Goal: Obtain resource: Download file/media

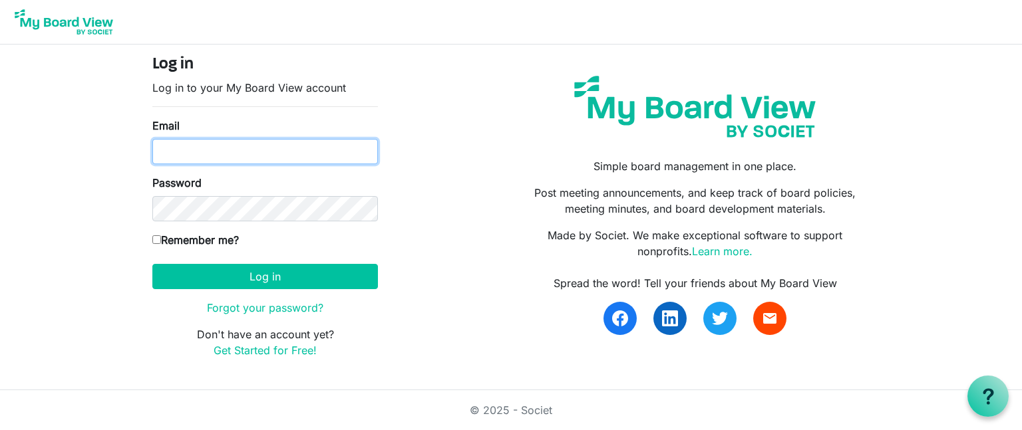
type input "psalmfive@gmail.com"
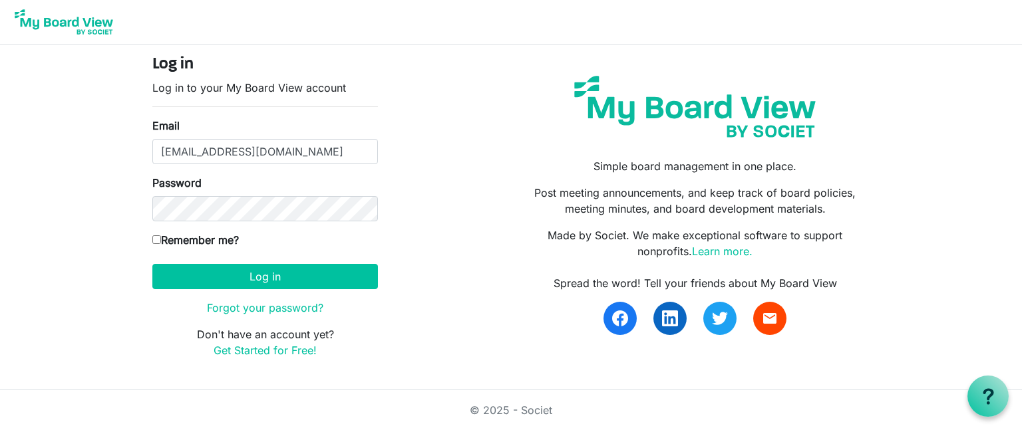
click at [158, 239] on input "Remember me?" at bounding box center [156, 239] width 9 height 9
checkbox input "true"
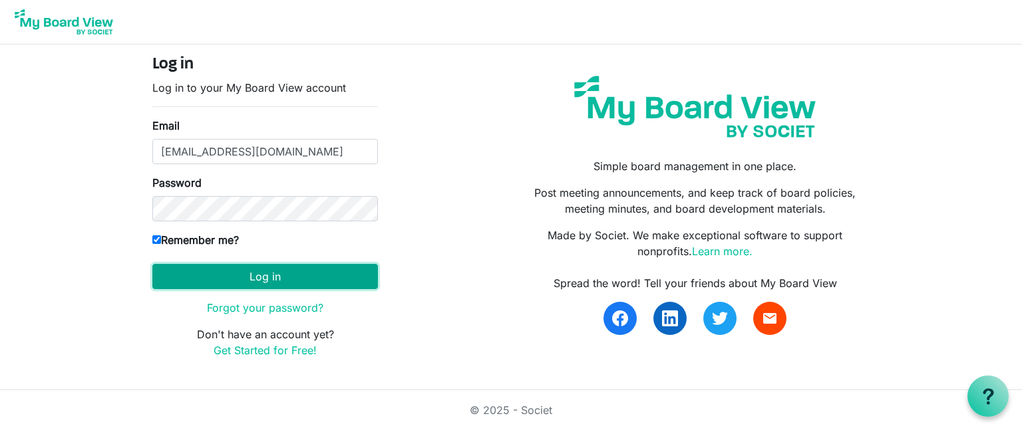
click at [289, 274] on button "Log in" at bounding box center [264, 276] width 225 height 25
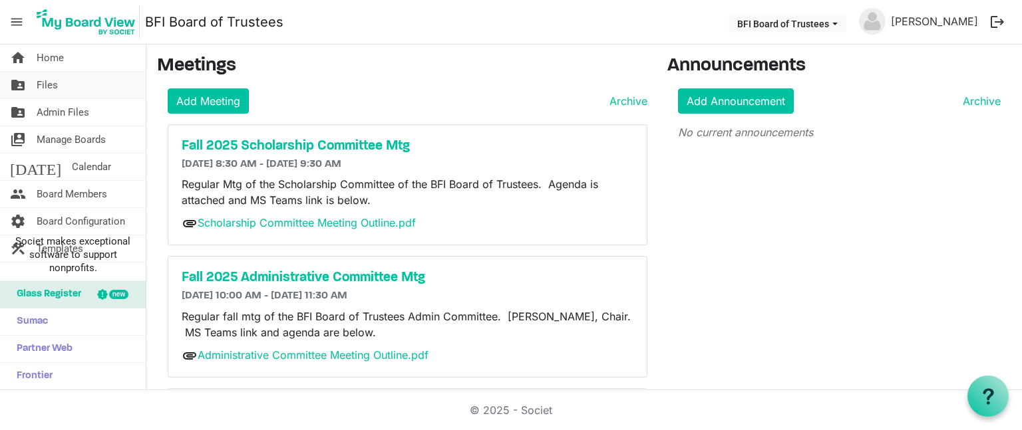
click at [52, 75] on span "Files" at bounding box center [47, 85] width 21 height 27
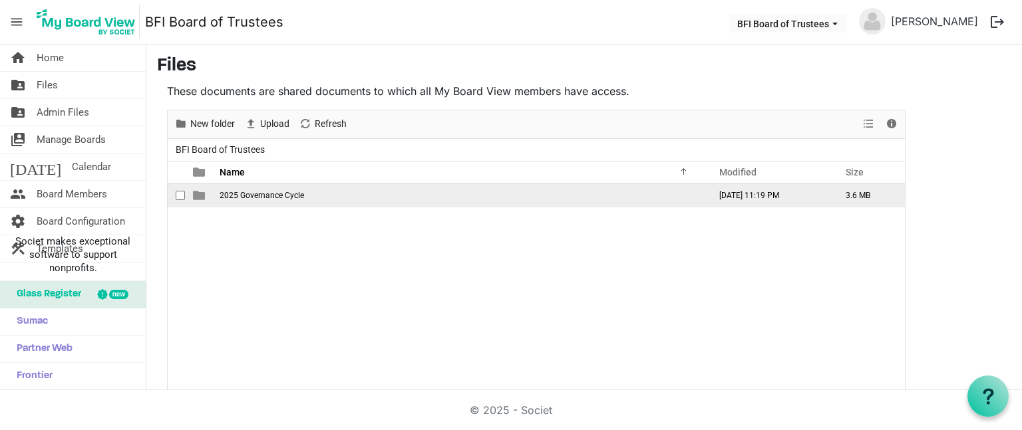
click at [245, 194] on span "2025 Governance Cycle" at bounding box center [262, 195] width 84 height 9
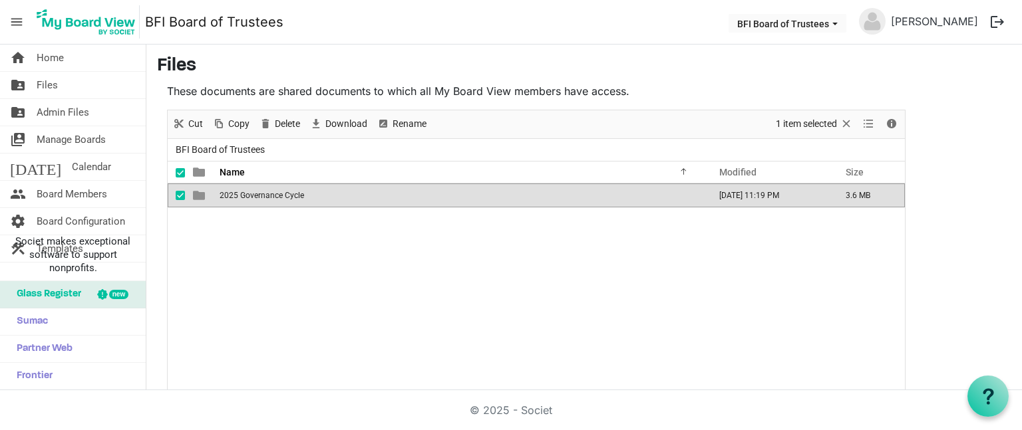
click at [245, 194] on span "2025 Governance Cycle" at bounding box center [262, 195] width 84 height 9
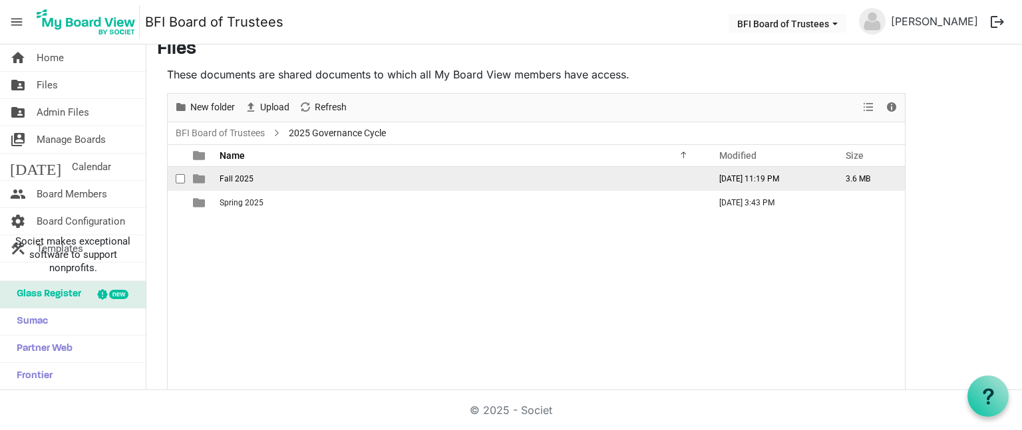
click at [256, 176] on td "Fall 2025" at bounding box center [461, 179] width 490 height 24
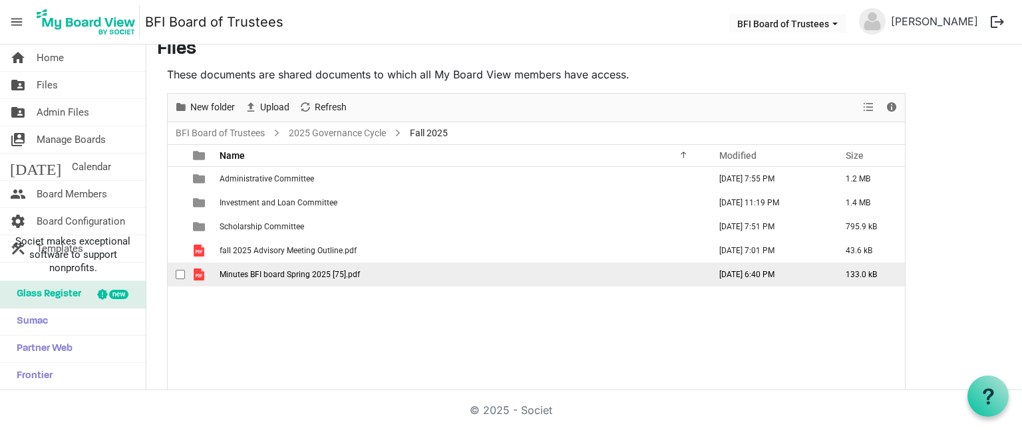
click at [274, 267] on Name"] "Minutes BFI board Spring 2025 [75].pdf" at bounding box center [461, 275] width 490 height 24
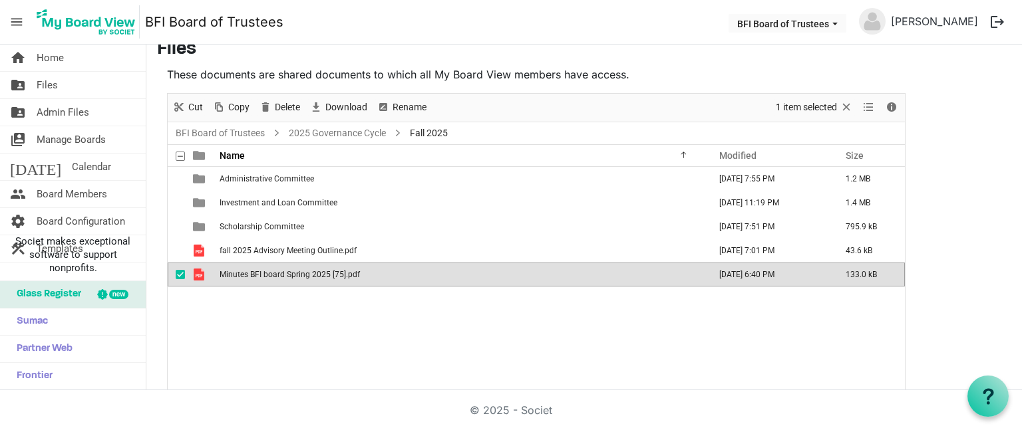
click at [274, 267] on Name"] "Minutes BFI board Spring 2025 [75].pdf" at bounding box center [461, 275] width 490 height 24
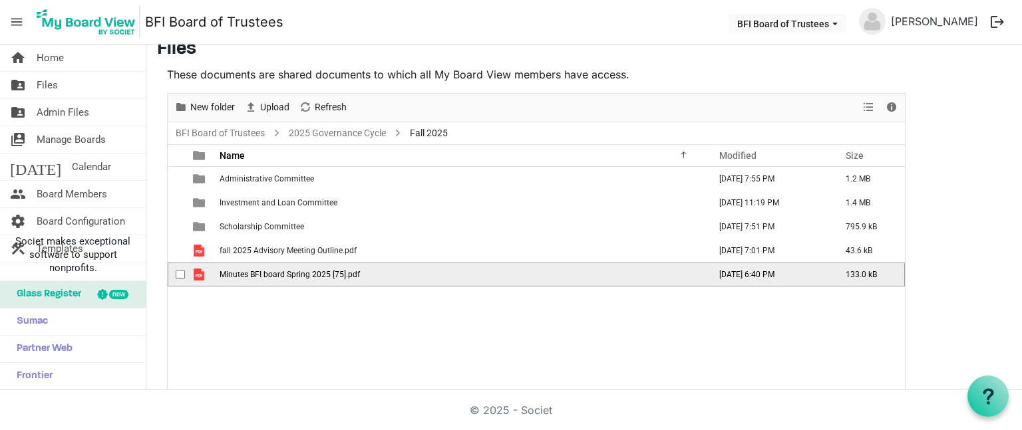
click at [307, 275] on span "Minutes BFI board Spring 2025 [75].pdf" at bounding box center [290, 274] width 140 height 9
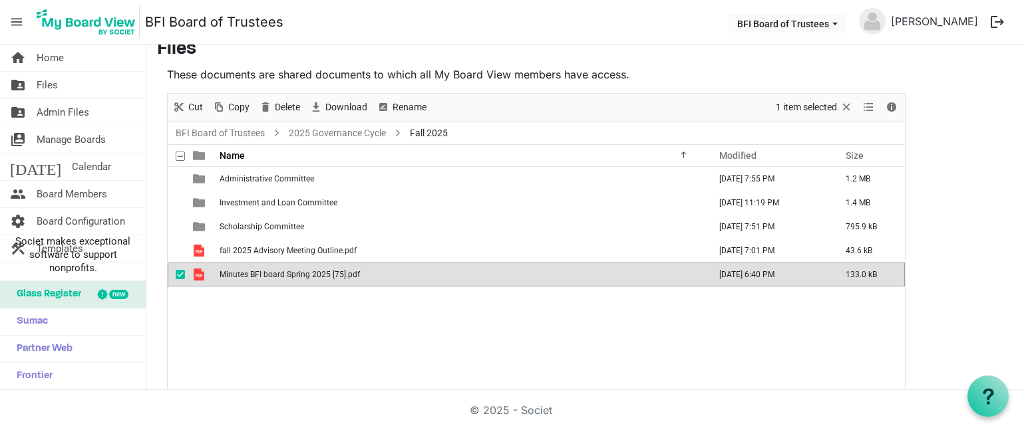
click at [307, 275] on span "Minutes BFI board Spring 2025 [75].pdf" at bounding box center [290, 274] width 140 height 9
click at [346, 272] on span "Minutes BFI board Spring 2025 [75].pdf" at bounding box center [290, 274] width 140 height 9
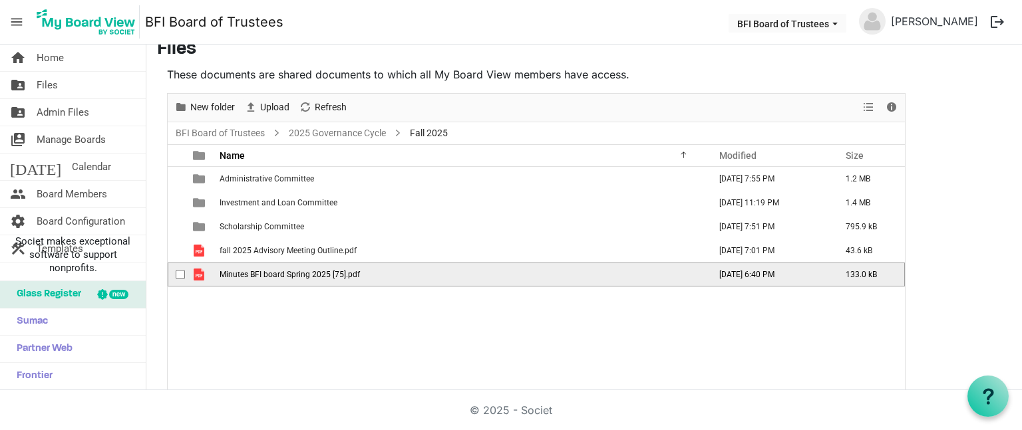
click at [346, 272] on span "Minutes BFI board Spring 2025 [75].pdf" at bounding box center [290, 274] width 140 height 9
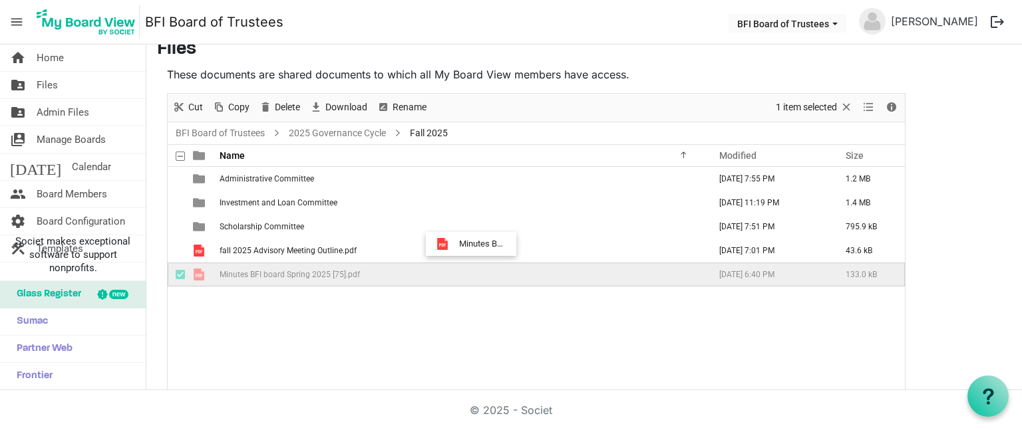
drag, startPoint x: 346, startPoint y: 272, endPoint x: 751, endPoint y: 185, distance: 414.3
click at [751, 185] on tbody "Administrative Committee [DATE] 7:55 PM 1.2 MB Investment and Loan Committee [D…" at bounding box center [536, 227] width 737 height 120
